Goal: Task Accomplishment & Management: Manage account settings

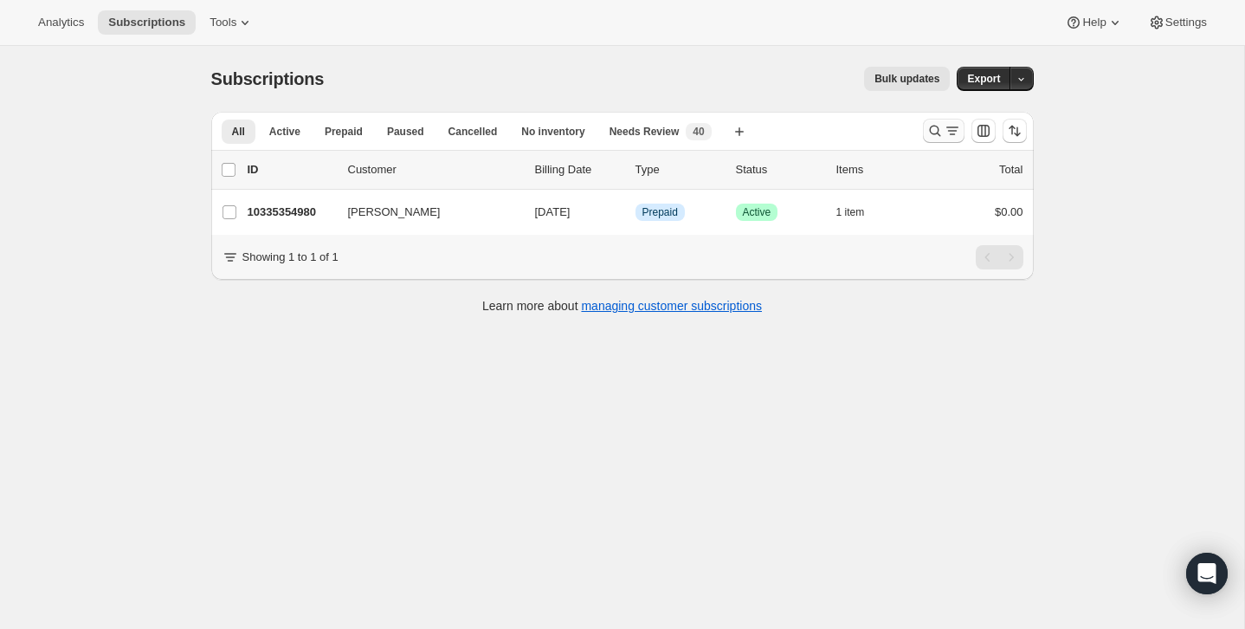
click at [931, 126] on icon "Search and filter results" at bounding box center [934, 131] width 11 height 11
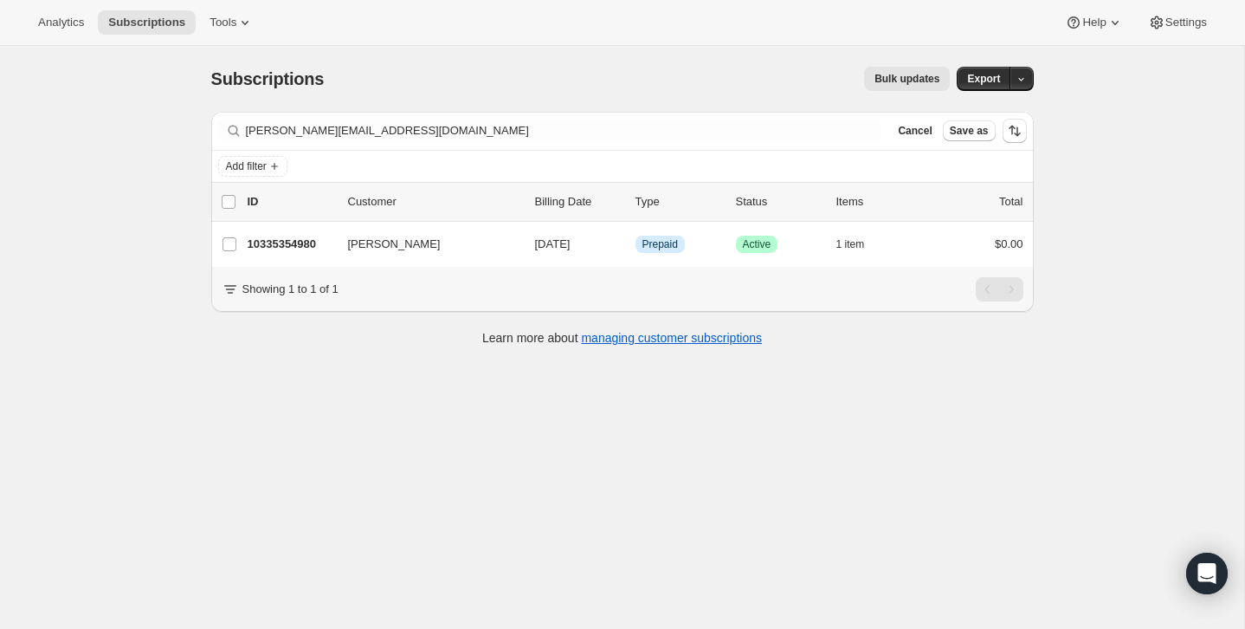
click at [767, 143] on div "Filter subscribers [PERSON_NAME][EMAIL_ADDRESS][DOMAIN_NAME] Clear Cancel Save …" at bounding box center [622, 131] width 822 height 38
click at [762, 146] on div "Filter subscribers [PERSON_NAME][EMAIL_ADDRESS][DOMAIN_NAME] Clear Cancel Save …" at bounding box center [622, 131] width 822 height 38
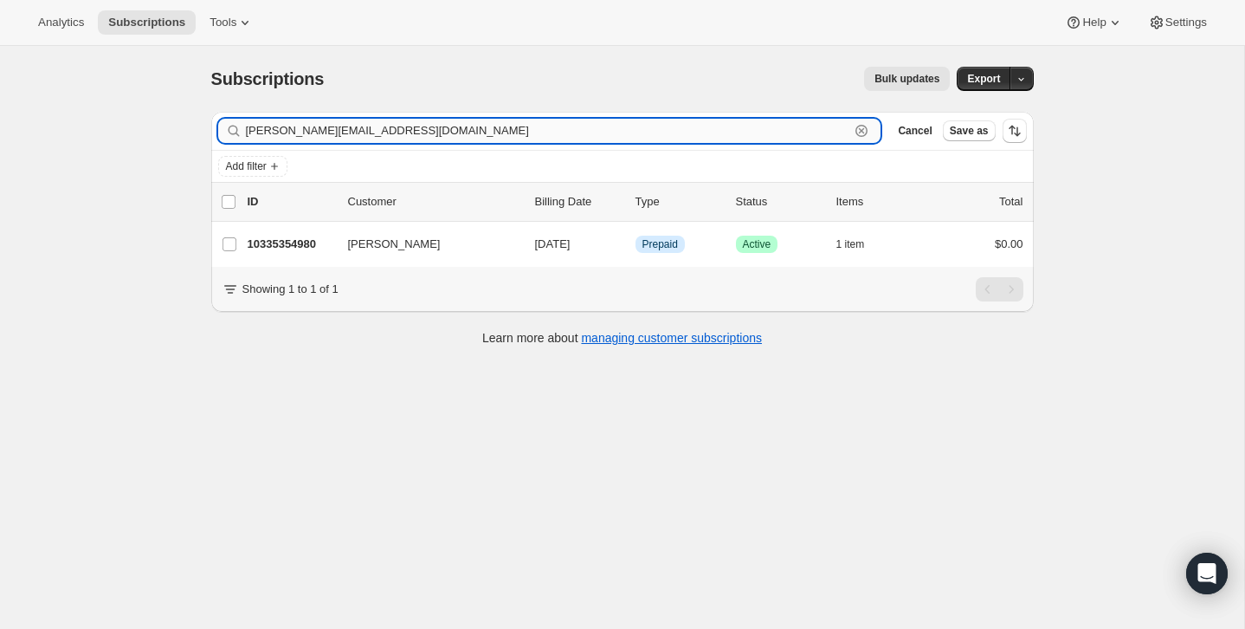
click at [762, 136] on input "[PERSON_NAME][EMAIL_ADDRESS][DOMAIN_NAME]" at bounding box center [548, 131] width 604 height 24
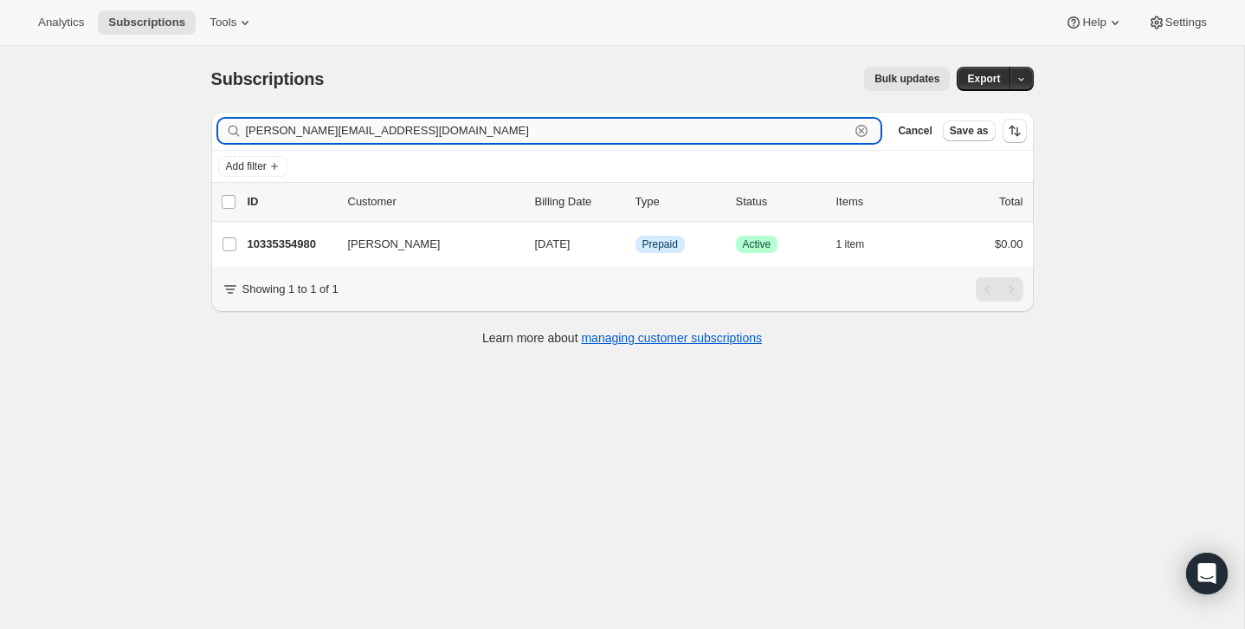
paste input "[EMAIL_ADDRESS]"
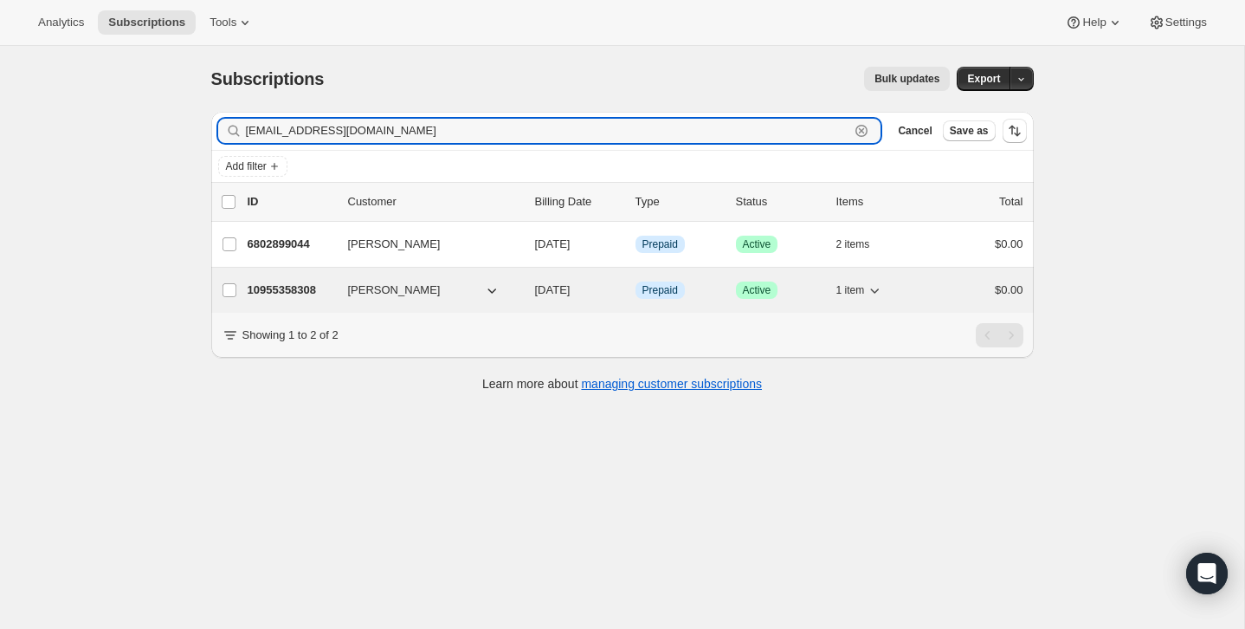
type input "[EMAIL_ADDRESS][DOMAIN_NAME]"
click at [933, 301] on div "10955358308 [PERSON_NAME] [DATE] Info Prepaid Success Active 1 item $0.00" at bounding box center [636, 290] width 776 height 24
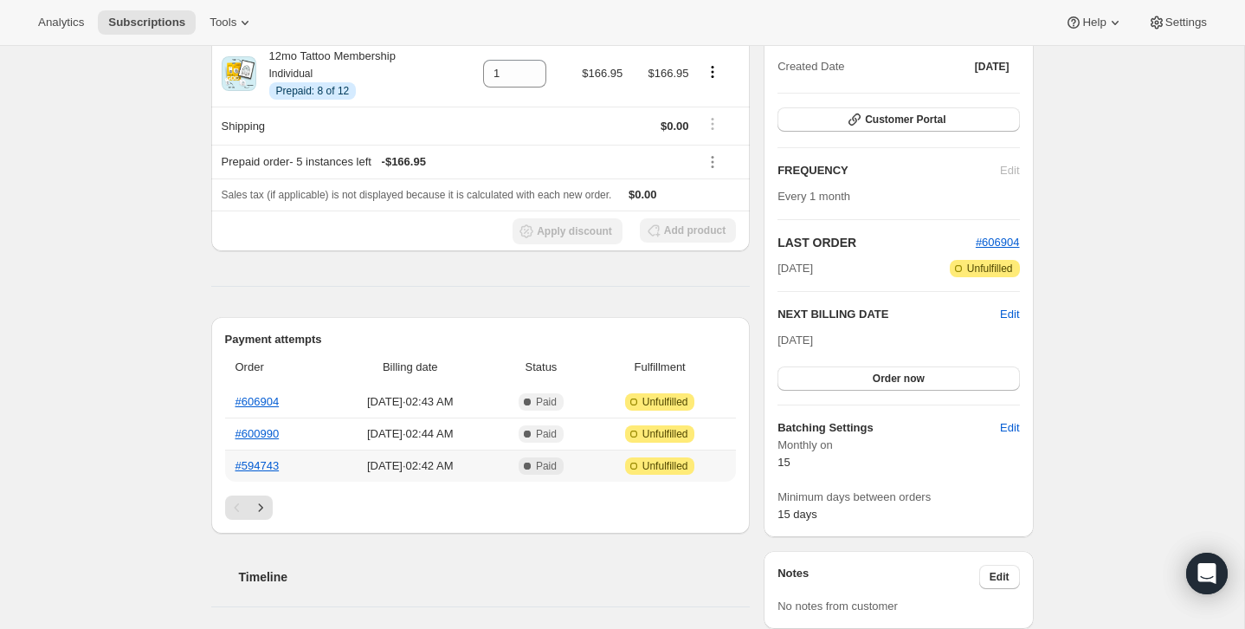
scroll to position [221, 0]
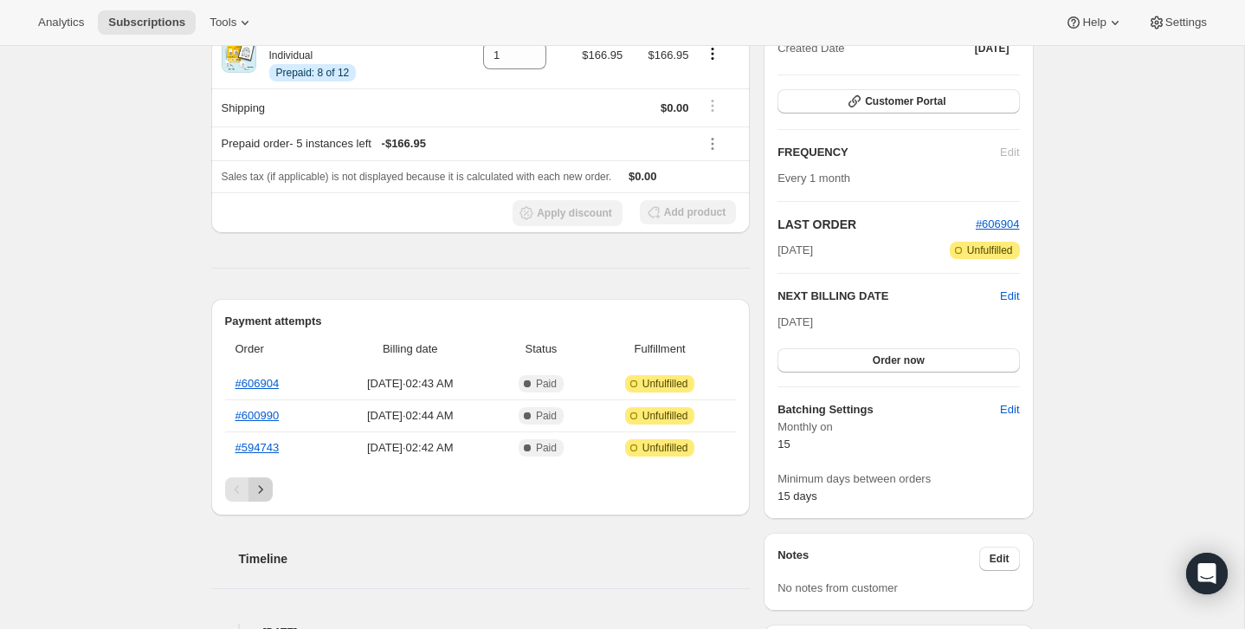
click at [268, 487] on icon "Next" at bounding box center [260, 489] width 17 height 17
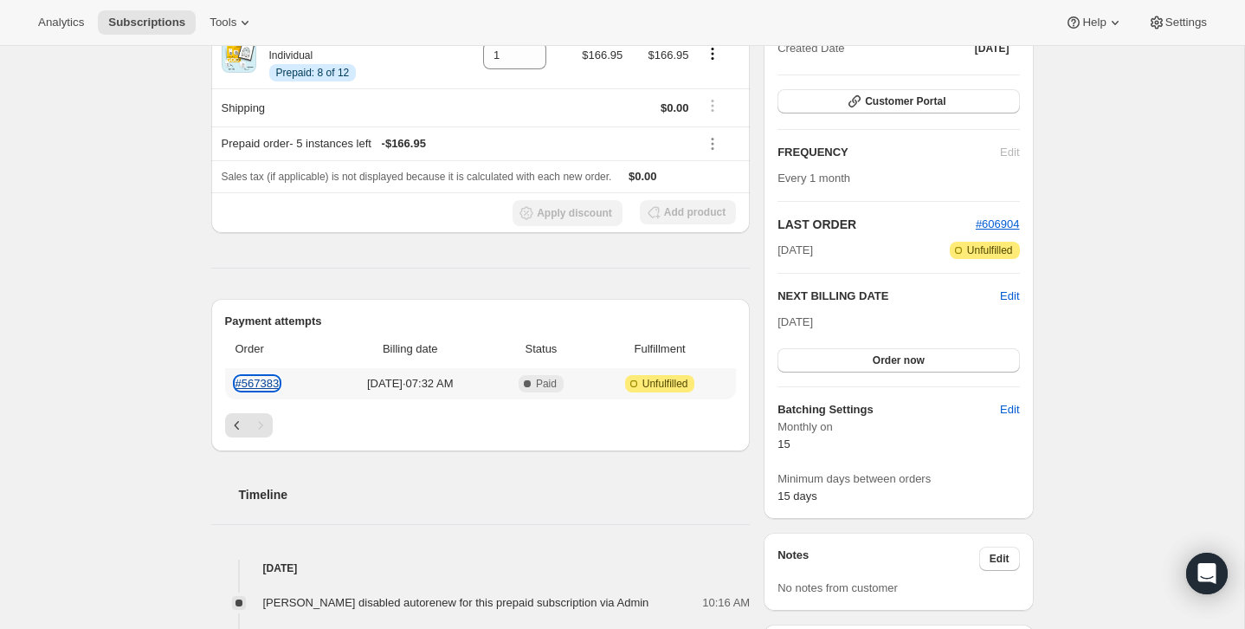
click at [257, 385] on link "#567383" at bounding box center [257, 383] width 44 height 13
